Goal: Manage account settings

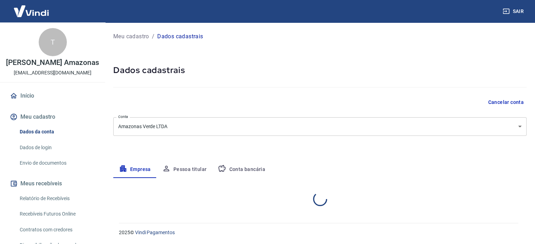
select select "MS"
select select "business"
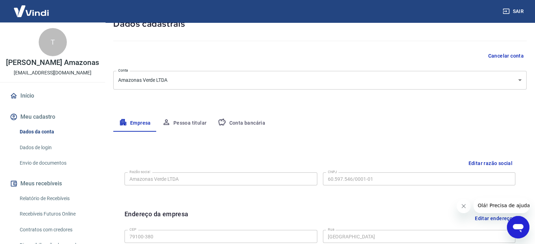
scroll to position [45, 0]
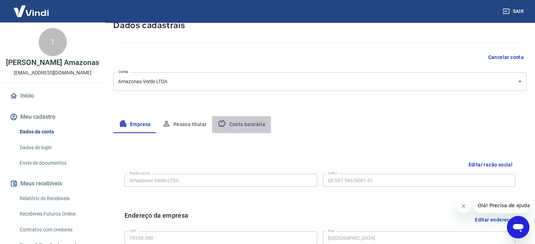
click at [237, 126] on button "Conta bancária" at bounding box center [241, 124] width 59 height 17
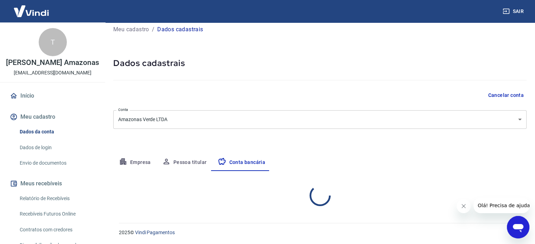
select select "1"
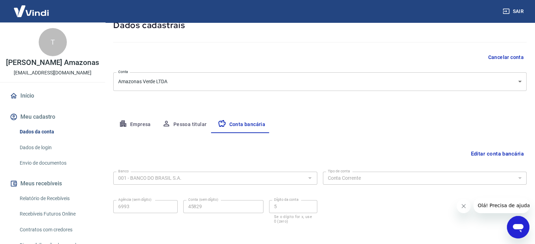
scroll to position [76, 0]
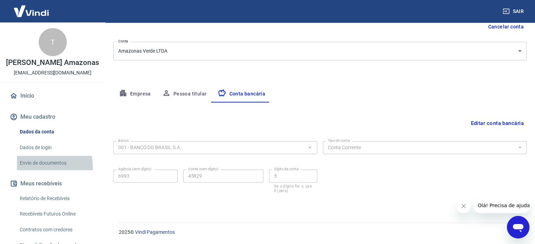
click at [44, 171] on link "Envio de documentos" at bounding box center [57, 163] width 80 height 14
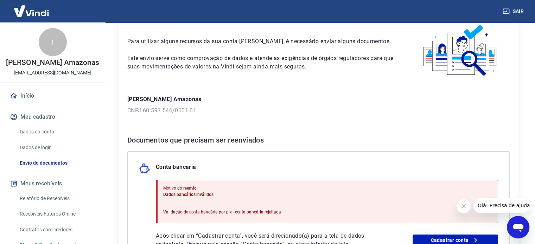
scroll to position [34, 0]
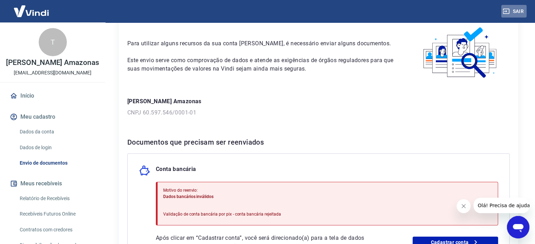
click at [519, 9] on button "Sair" at bounding box center [513, 11] width 25 height 13
